Goal: Task Accomplishment & Management: Use online tool/utility

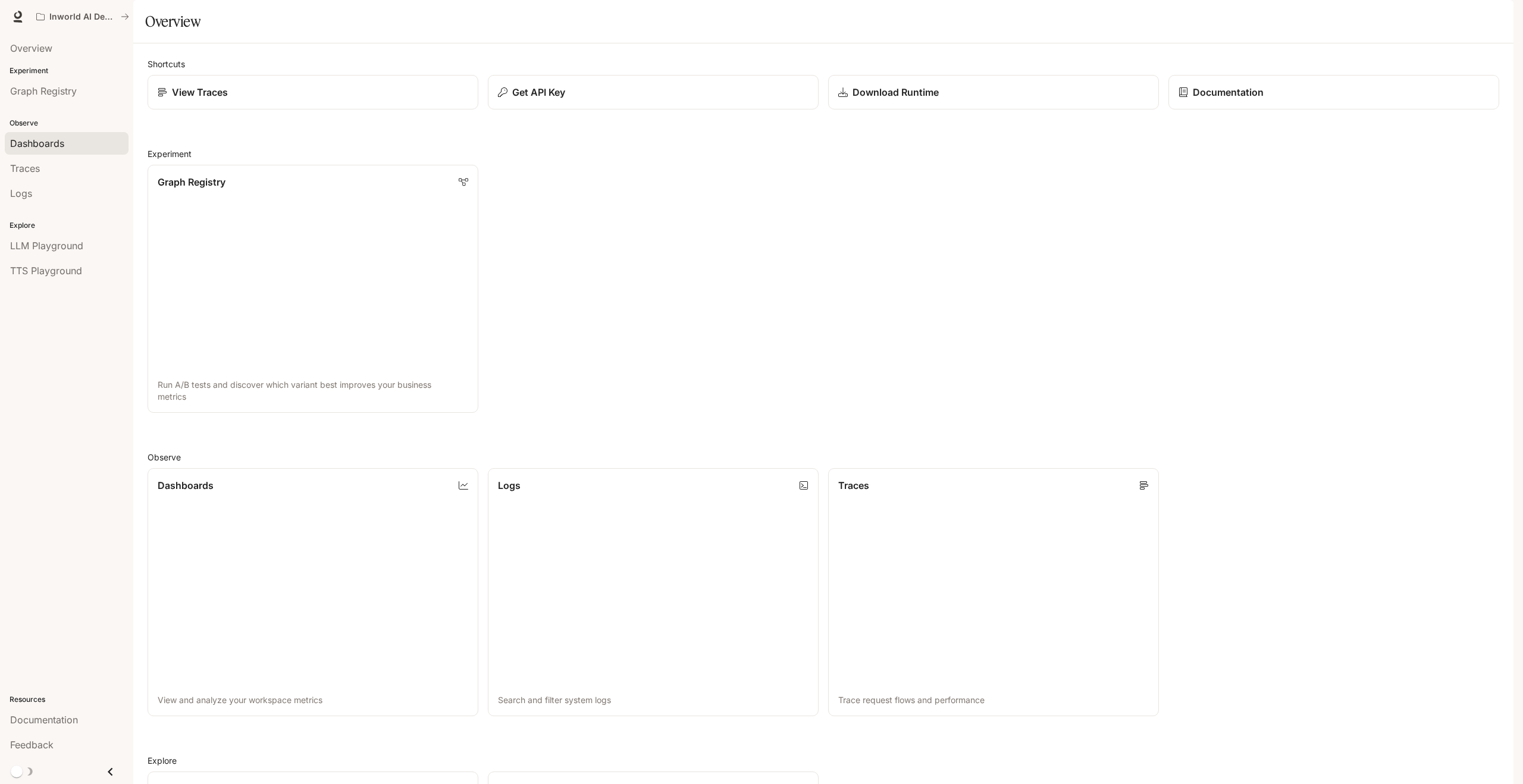
click at [74, 140] on div "Dashboards" at bounding box center [67, 143] width 113 height 15
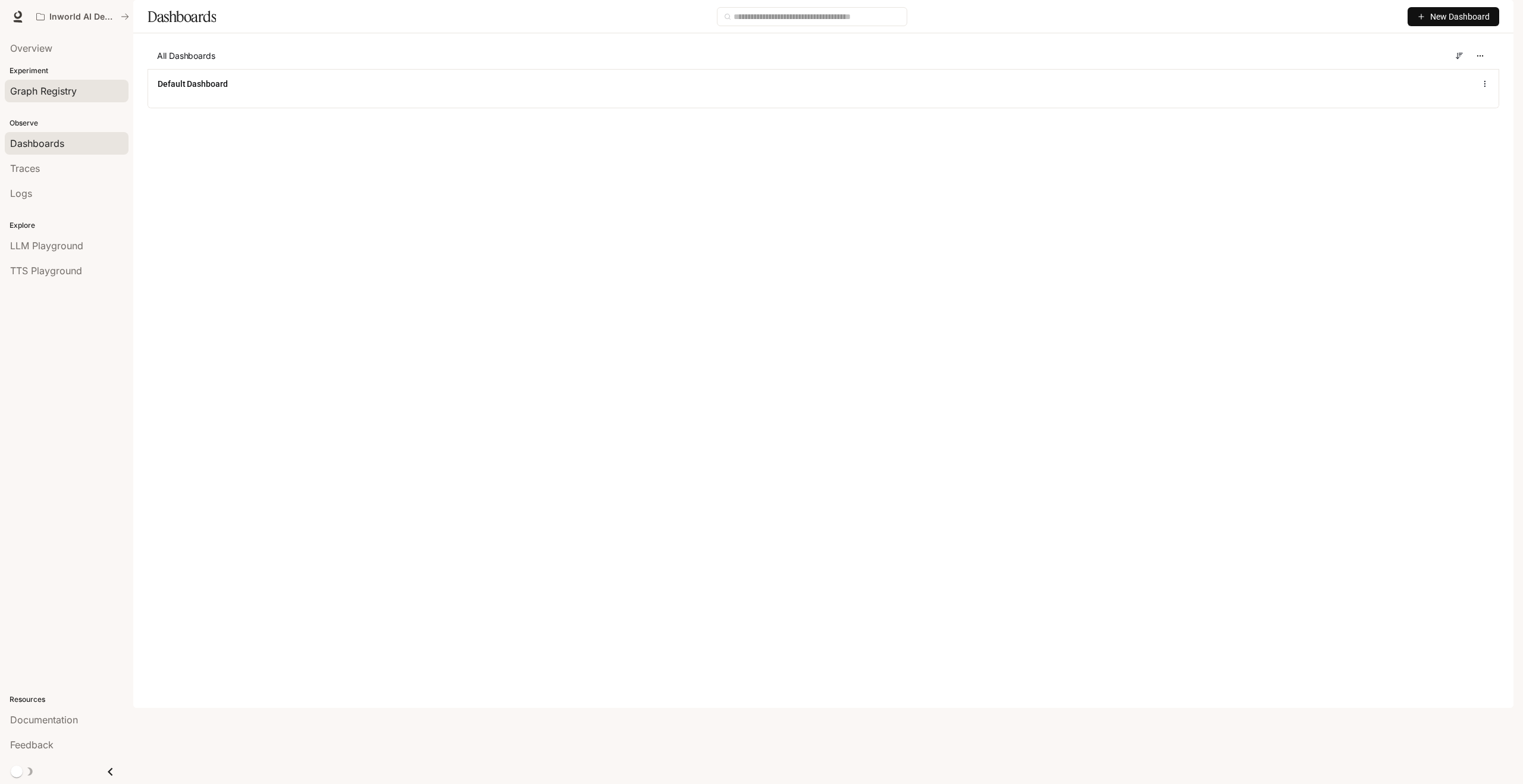
click at [54, 97] on span "Graph Registry" at bounding box center [43, 91] width 67 height 15
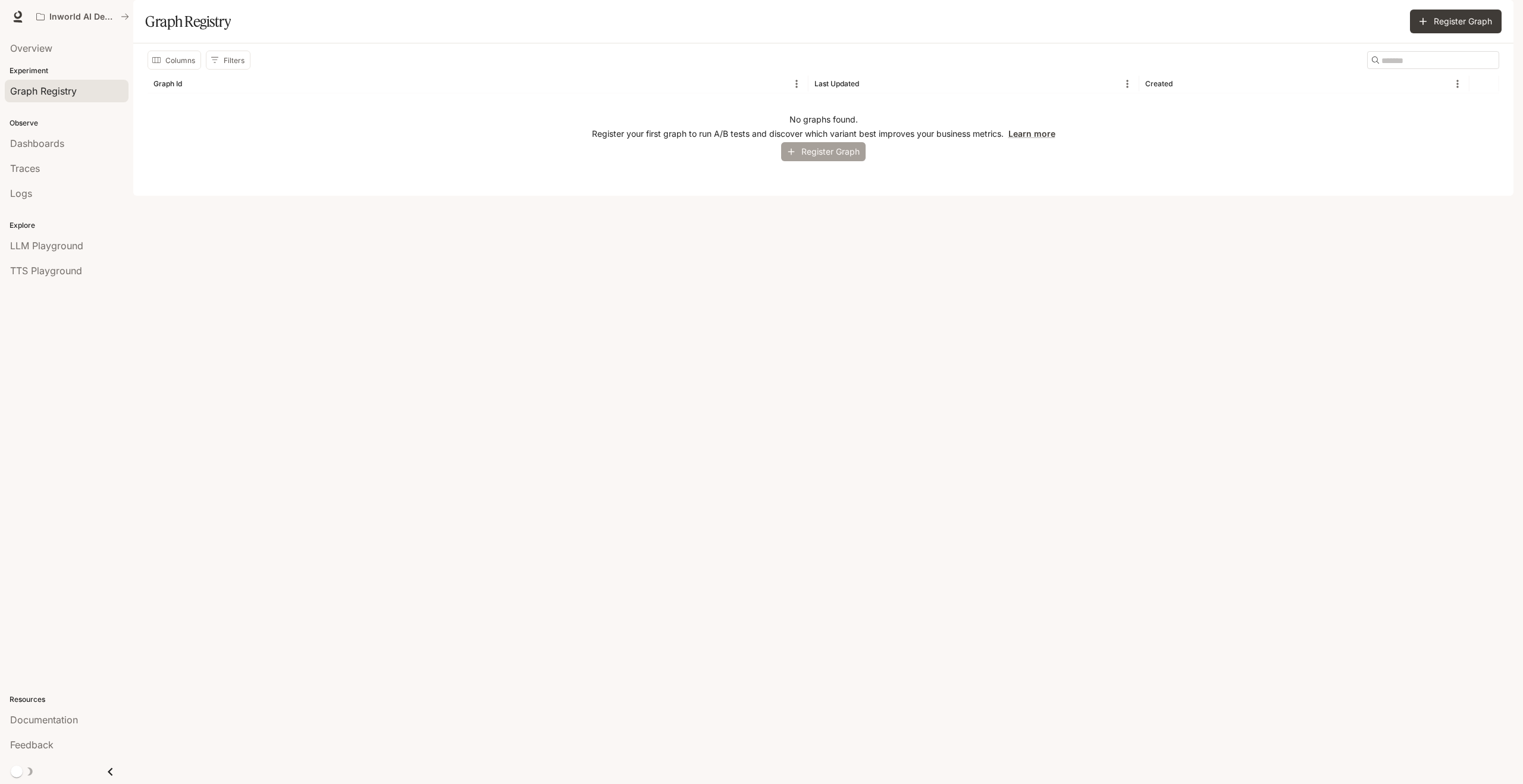
click at [826, 162] on button "Register Graph" at bounding box center [824, 152] width 84 height 20
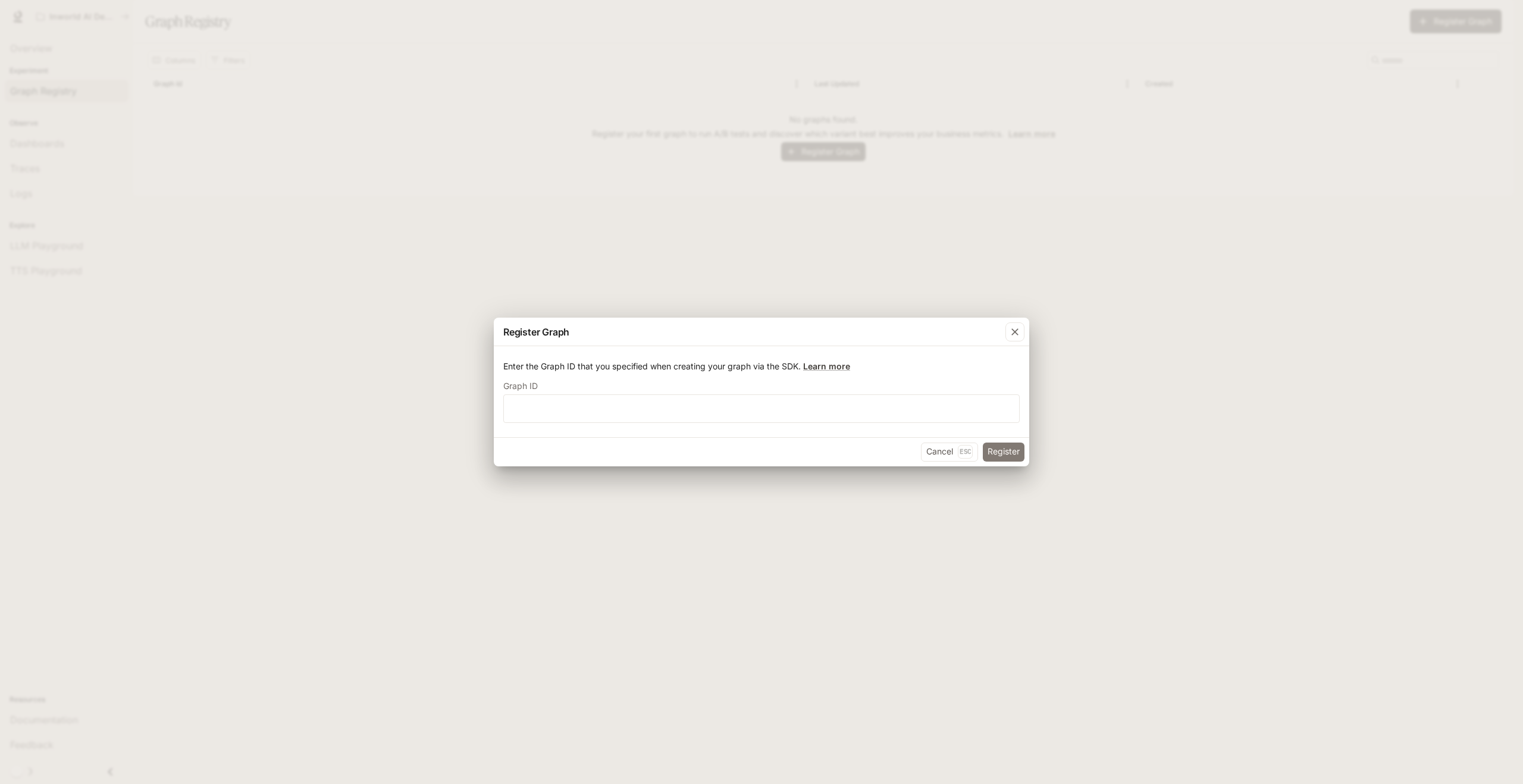
click at [1004, 451] on button "Register" at bounding box center [1004, 452] width 41 height 19
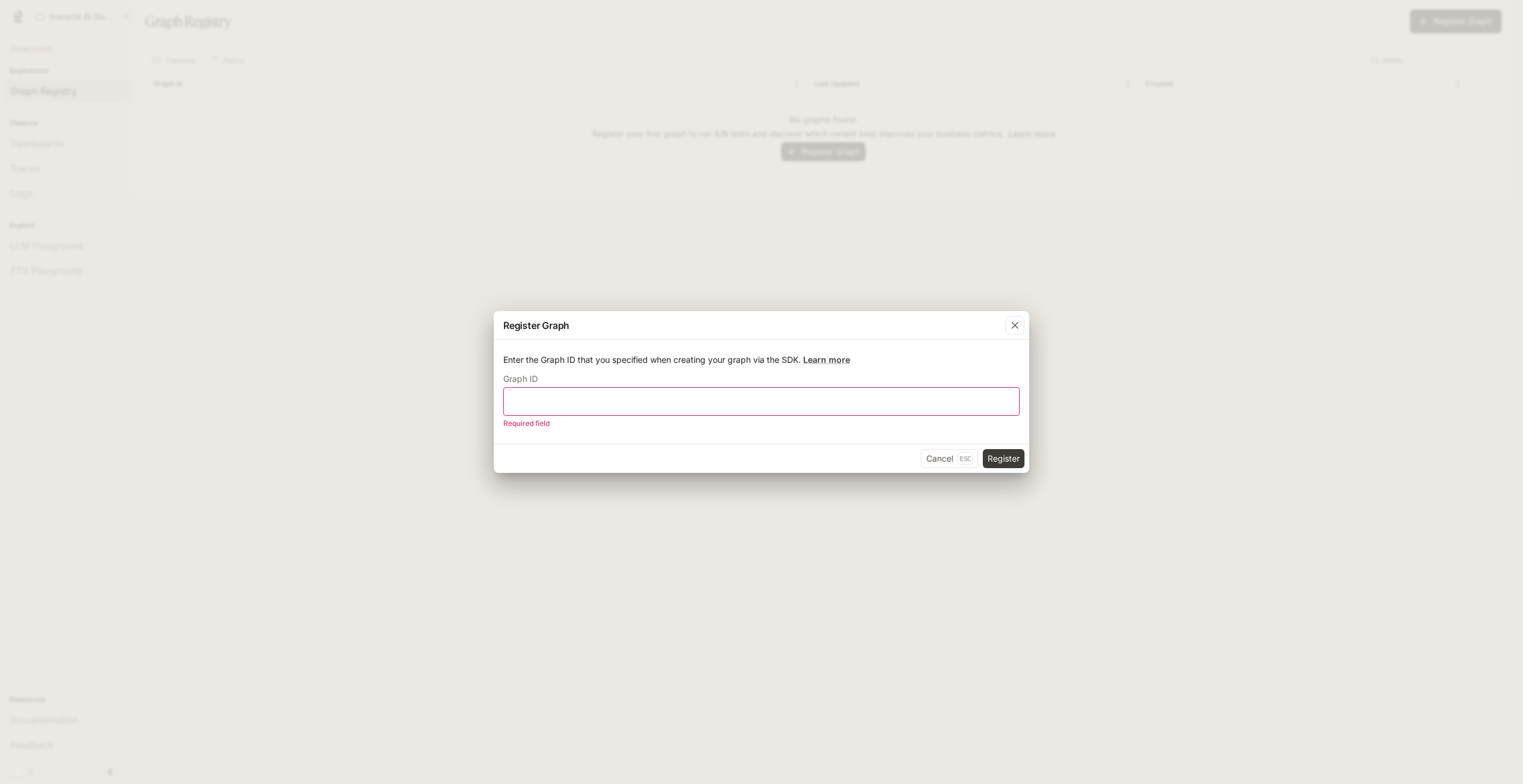
click at [395, 269] on div "Register Graph Enter the Graph ID that you specified when creating your graph v…" at bounding box center [762, 392] width 1523 height 784
